Goal: Navigation & Orientation: Find specific page/section

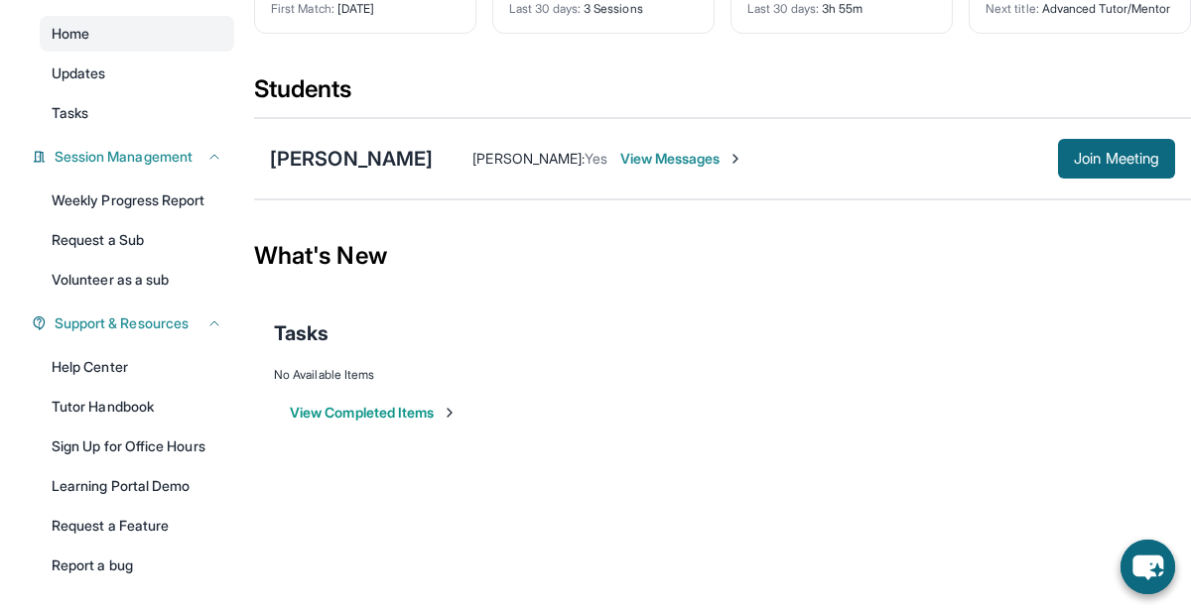
scroll to position [179, 0]
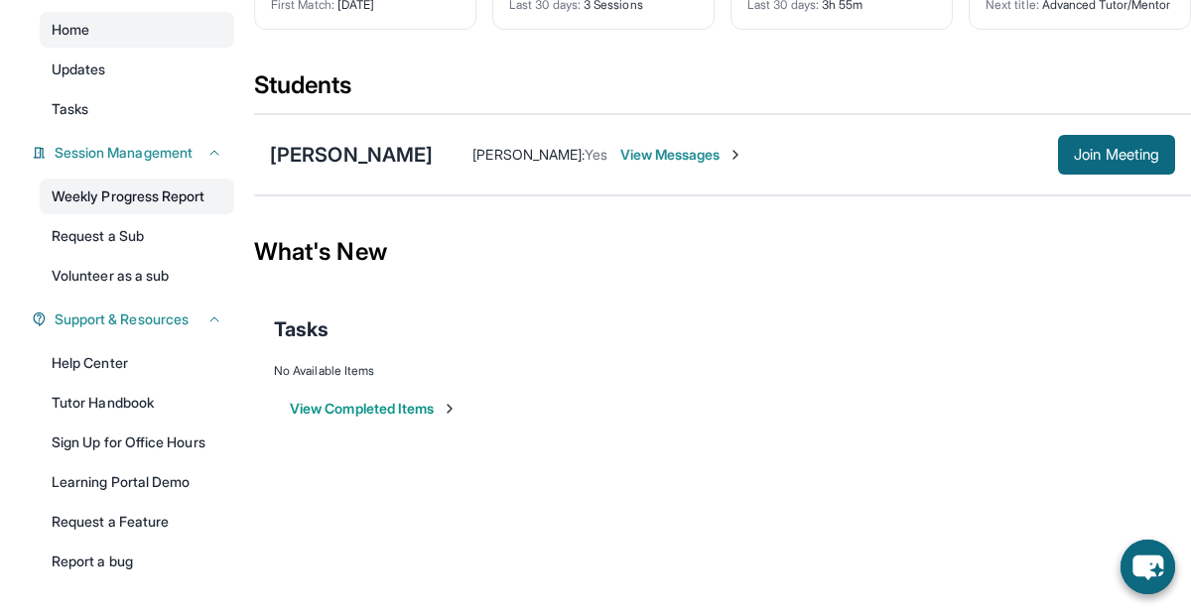
click at [187, 185] on link "Weekly Progress Report" at bounding box center [137, 197] width 195 height 36
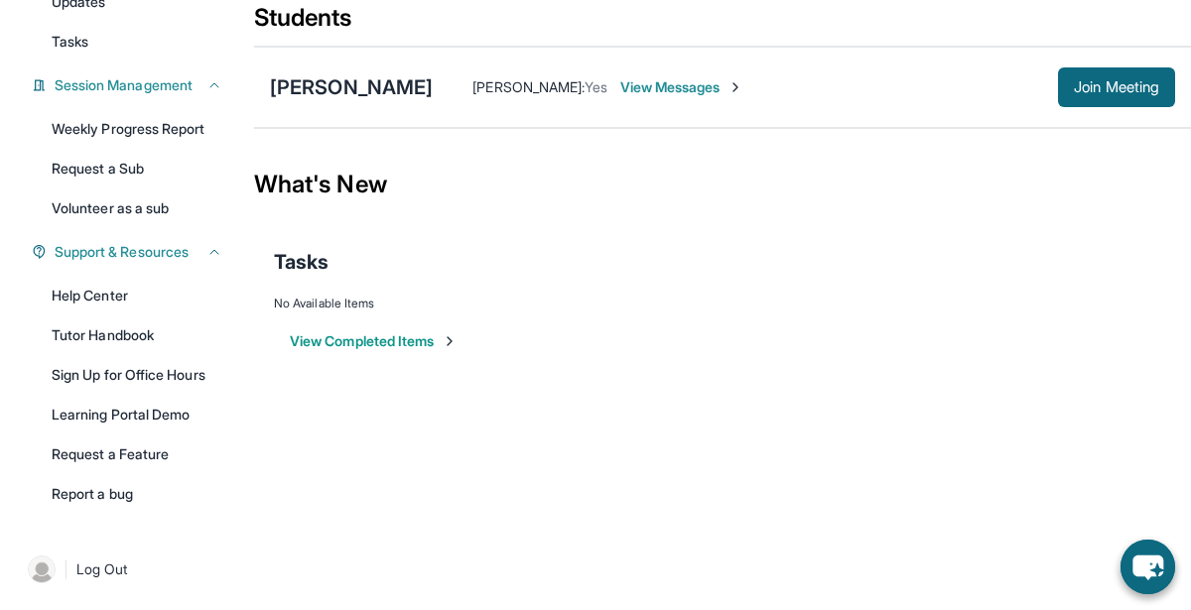
scroll to position [0, 0]
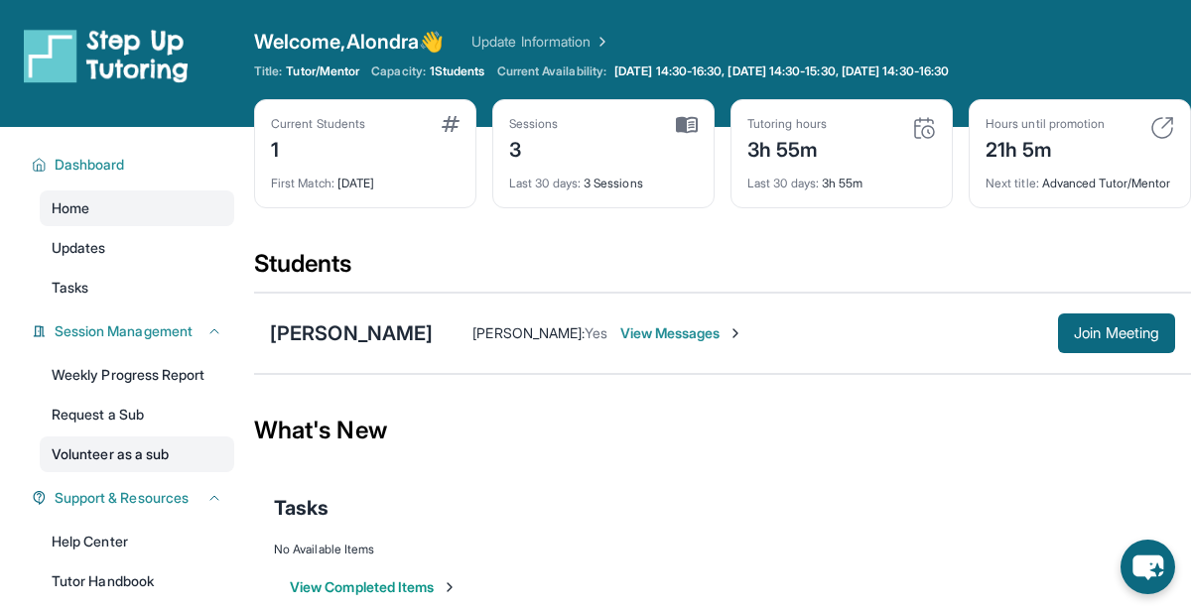
click at [158, 445] on link "Volunteer as a sub" at bounding box center [137, 455] width 195 height 36
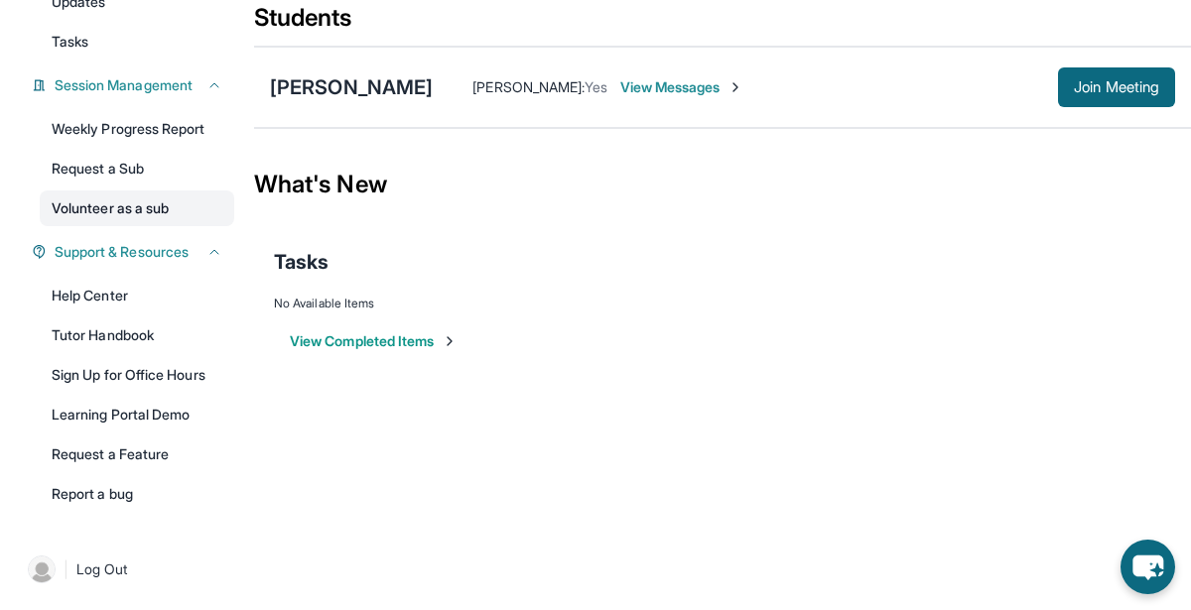
click at [182, 191] on link "Volunteer as a sub" at bounding box center [137, 209] width 195 height 36
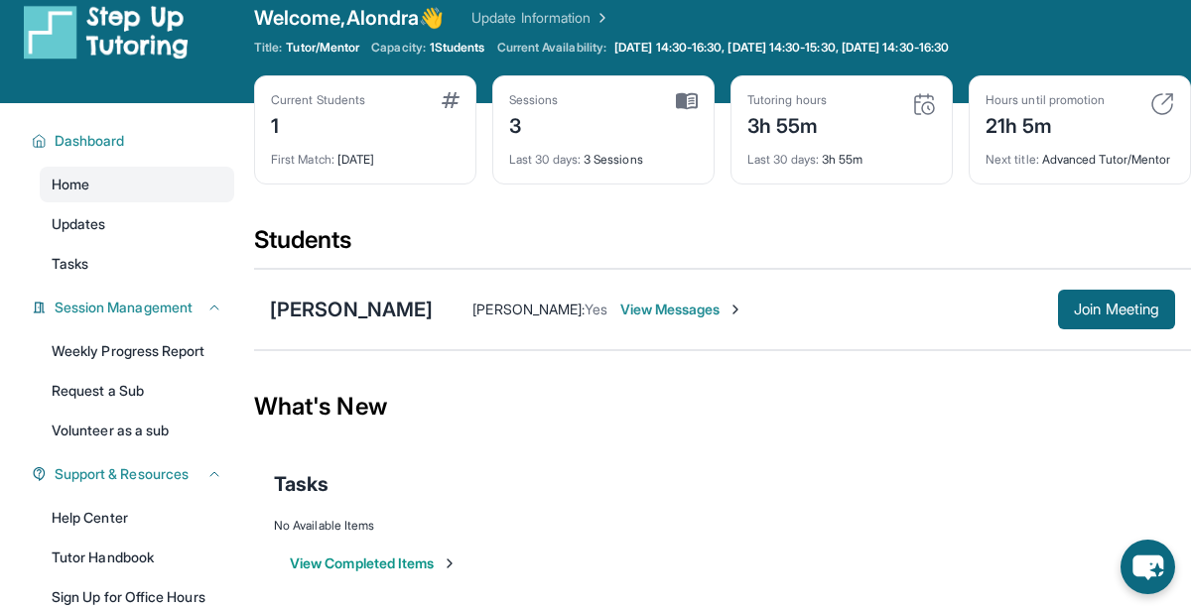
scroll to position [0, 0]
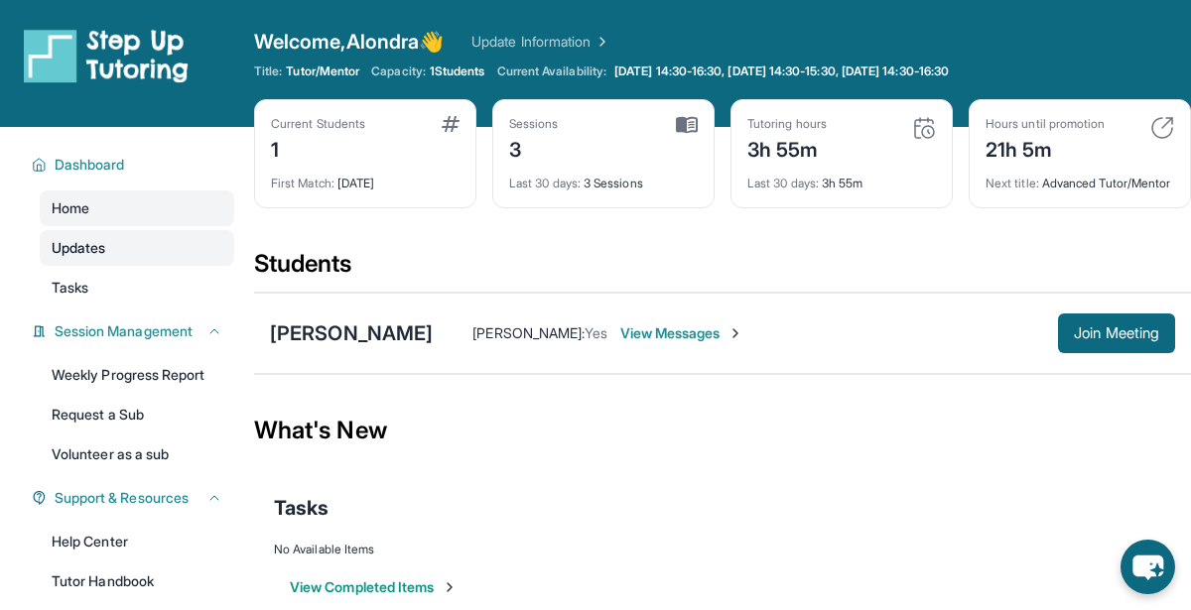
click at [126, 245] on link "Updates" at bounding box center [137, 248] width 195 height 36
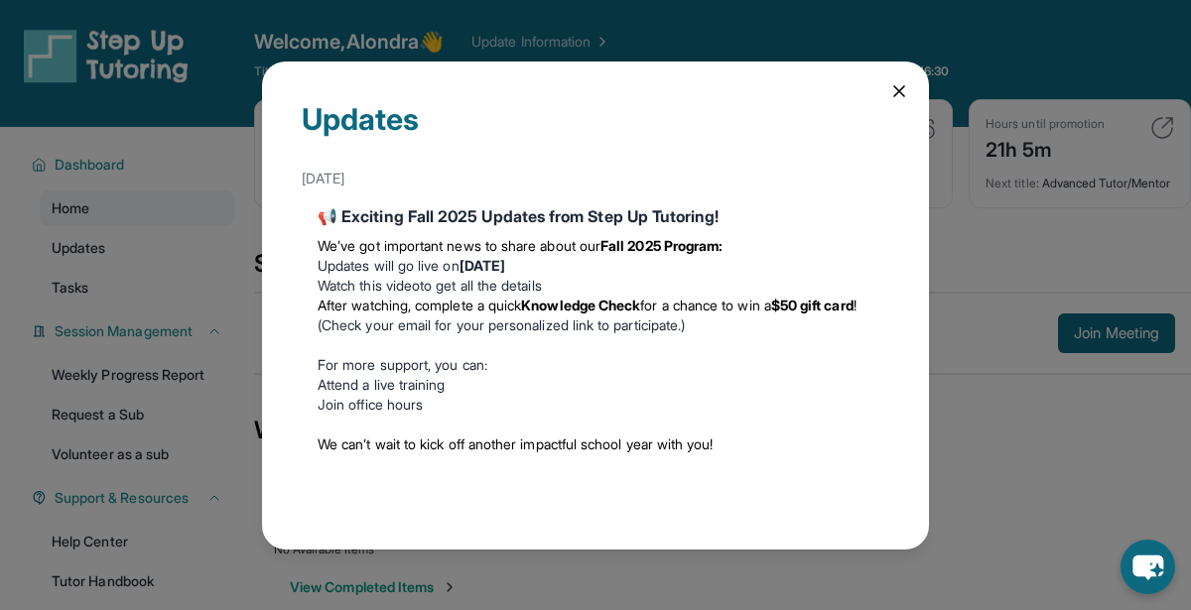
click at [896, 88] on icon at bounding box center [899, 91] width 10 height 10
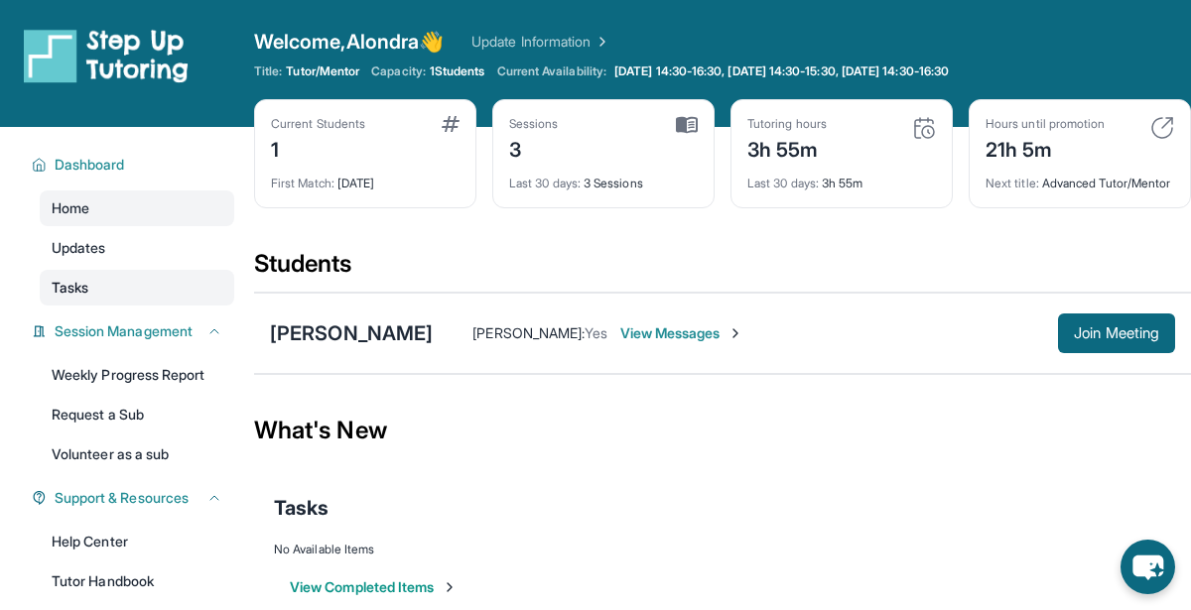
click at [133, 290] on link "Tasks" at bounding box center [137, 288] width 195 height 36
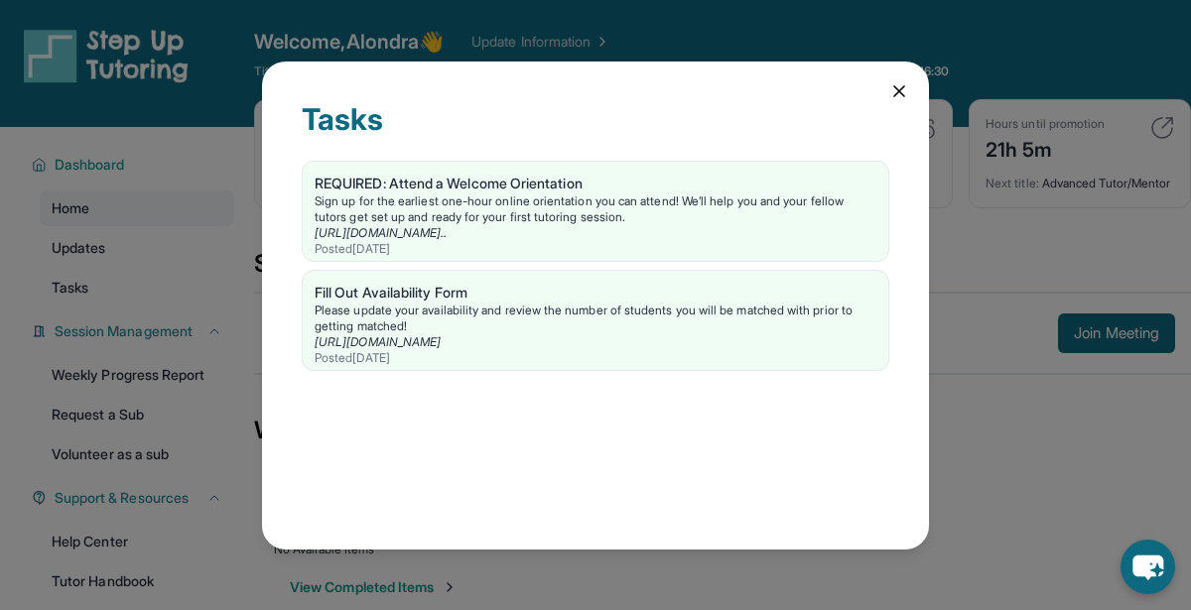
click at [893, 98] on icon at bounding box center [899, 91] width 20 height 20
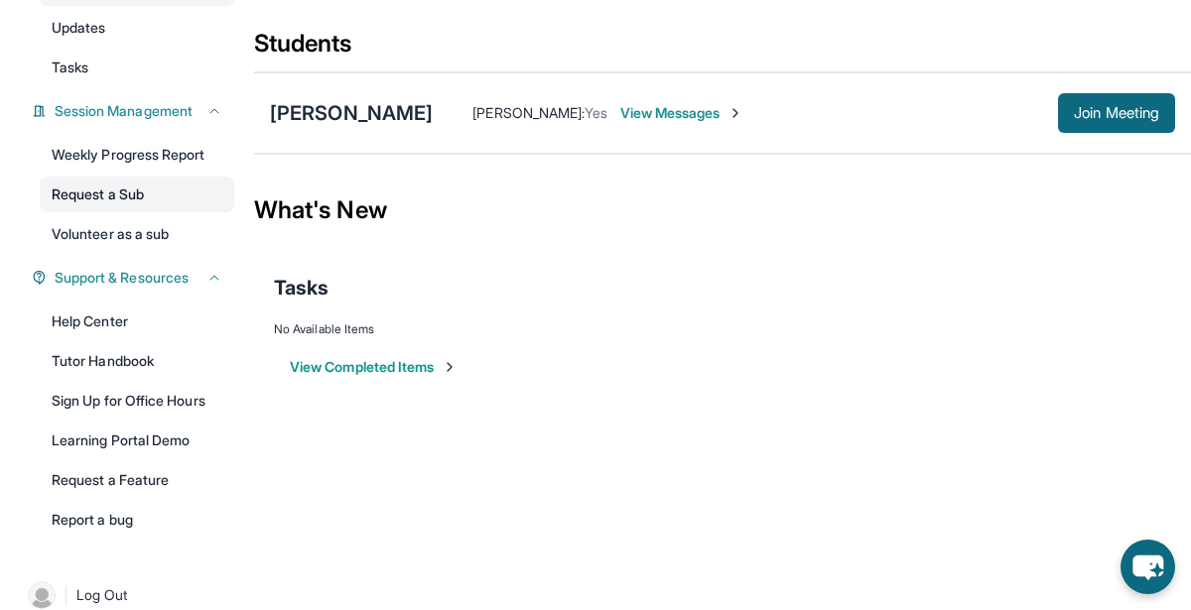
scroll to position [246, 0]
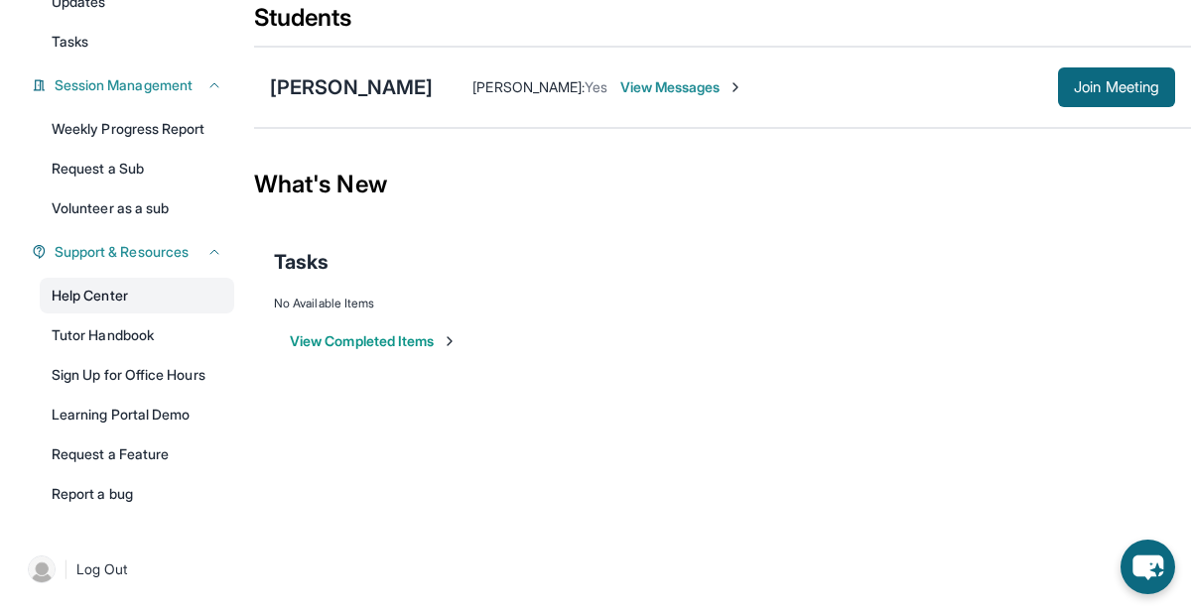
click at [126, 288] on link "Help Center" at bounding box center [137, 296] width 195 height 36
